Goal: Find specific page/section: Find specific page/section

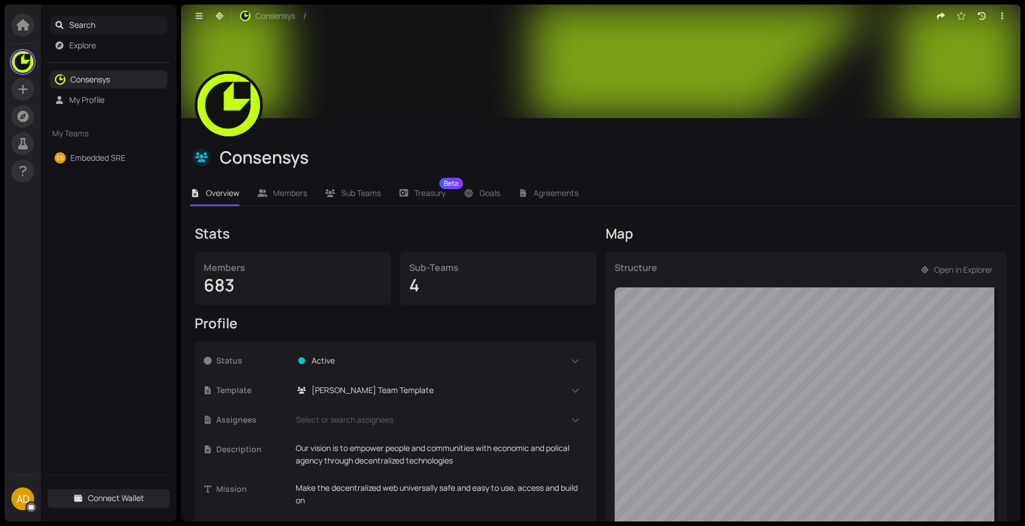
click at [85, 27] on span "Search" at bounding box center [116, 25] width 94 height 18
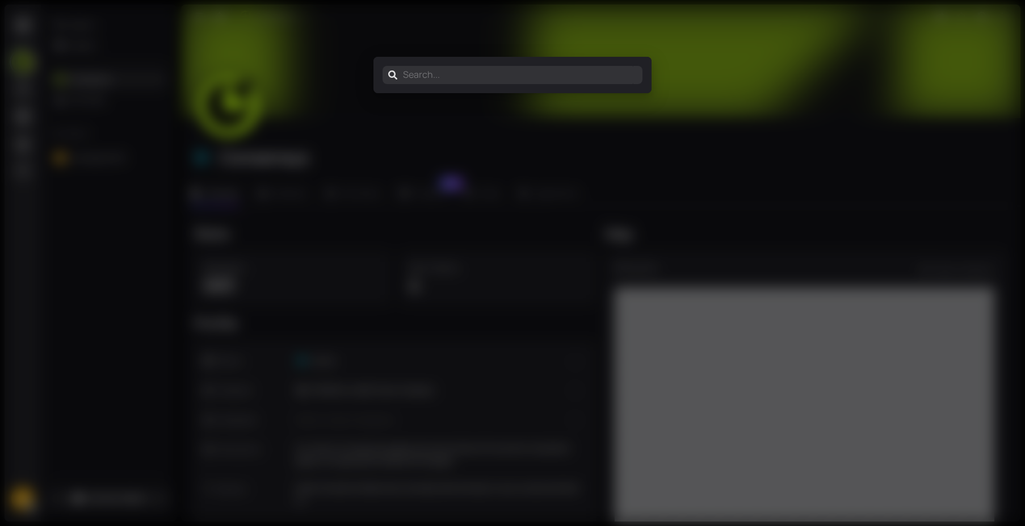
type input "j"
type input "h"
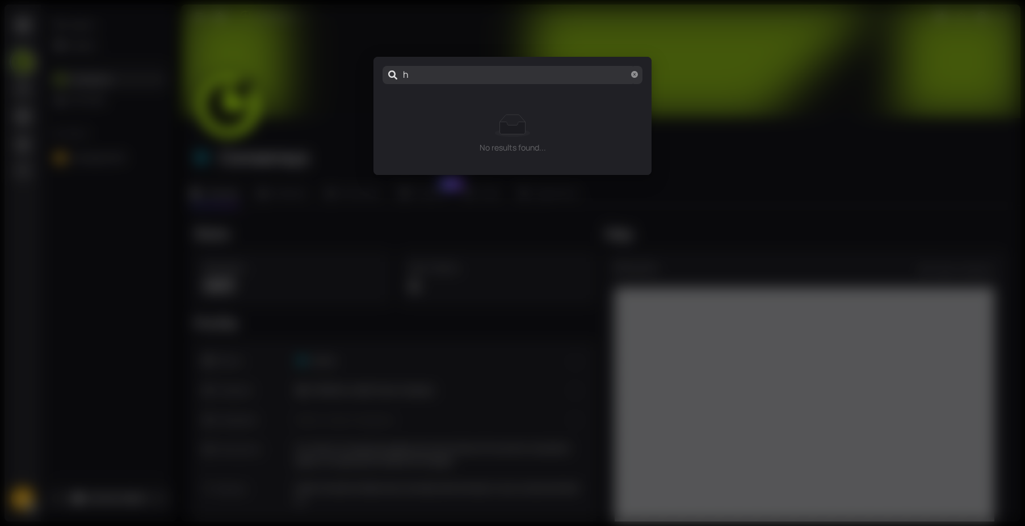
type input "hu"
type input "hua"
type input "huan"
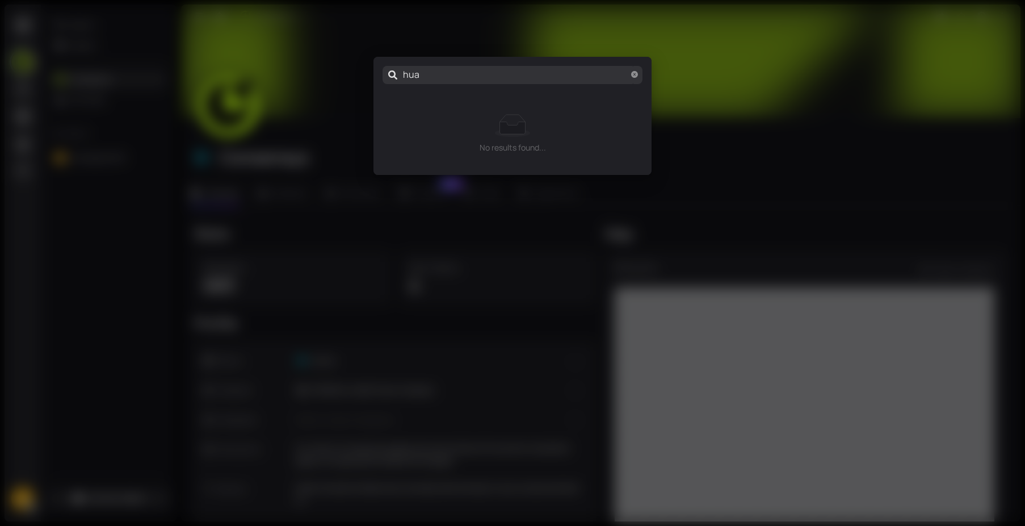
type input "huan"
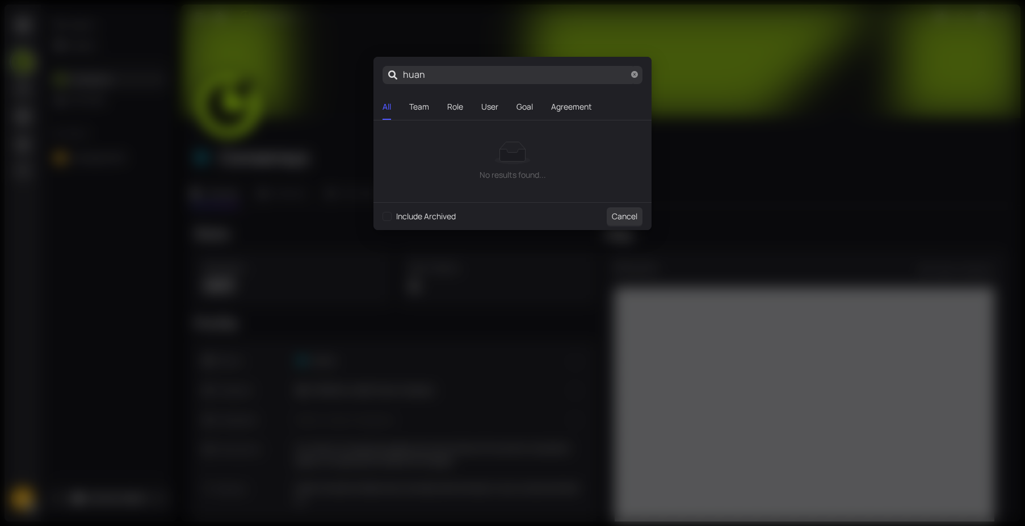
type input "[PERSON_NAME]"
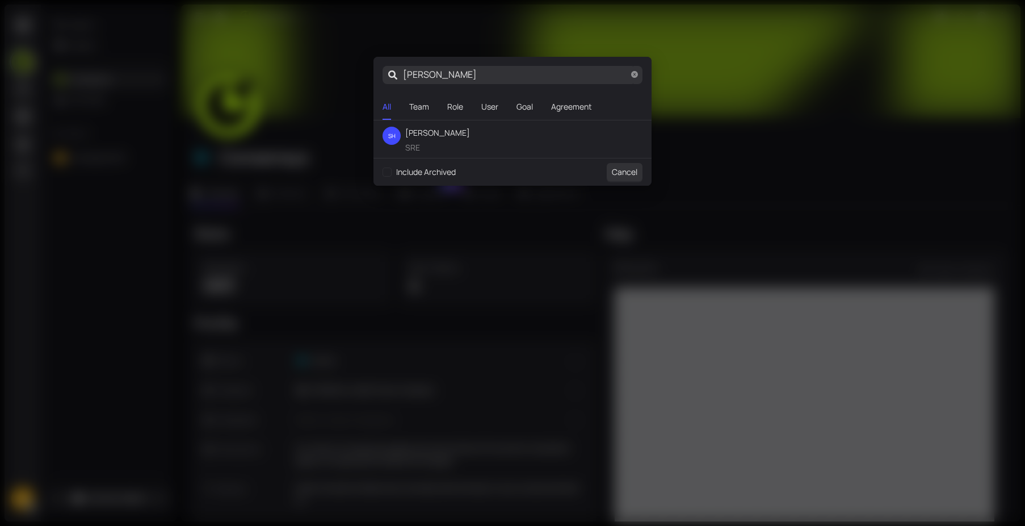
click at [413, 131] on span "[PERSON_NAME]" at bounding box center [437, 133] width 65 height 12
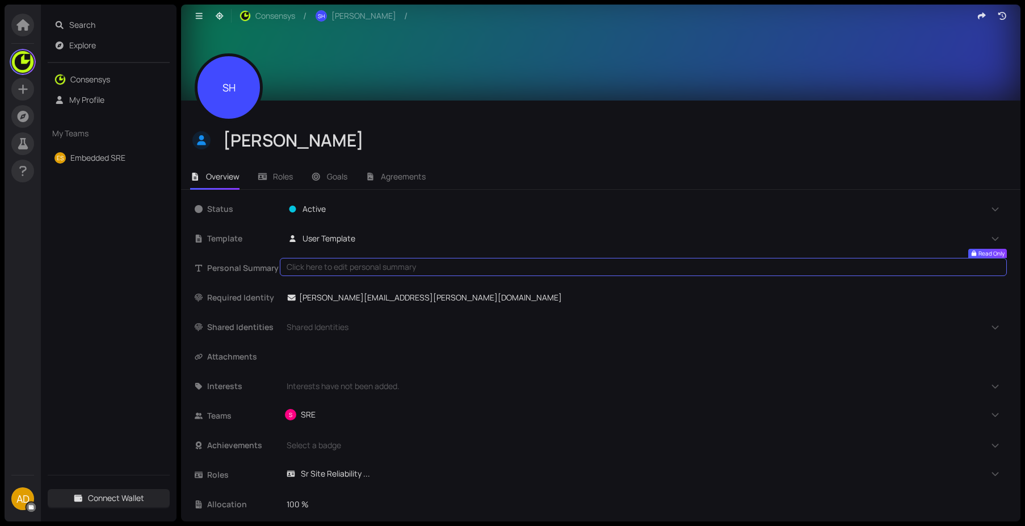
scroll to position [33, 0]
